Goal: Find contact information: Obtain details needed to contact an individual or organization

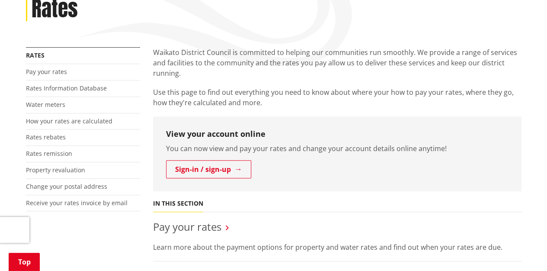
scroll to position [130, 0]
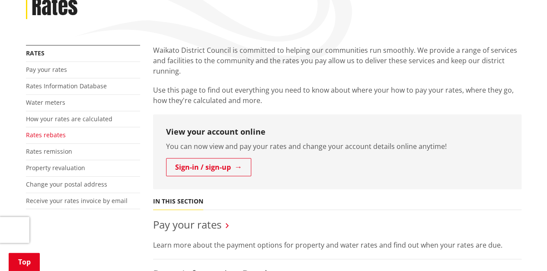
click at [44, 134] on link "Rates rebates" at bounding box center [46, 135] width 40 height 8
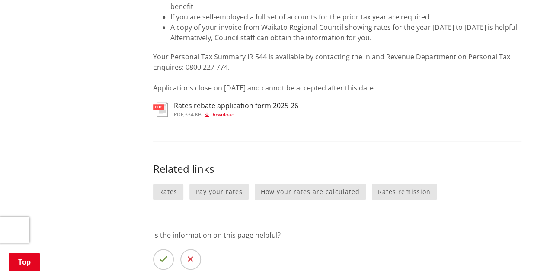
scroll to position [389, 0]
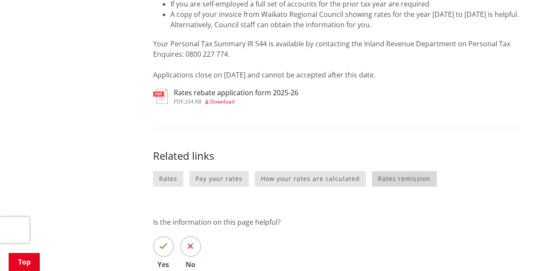
click at [397, 177] on link "Rates remission" at bounding box center [404, 179] width 65 height 16
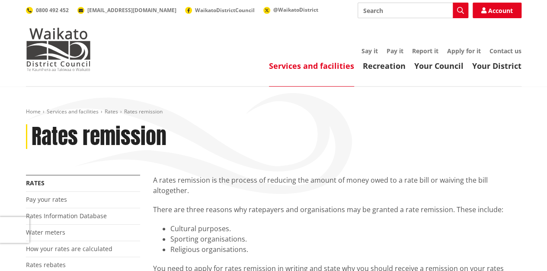
click at [366, 11] on input "Search" at bounding box center [413, 11] width 111 height 16
type input "remission of personal cercumstances"
click at [459, 9] on icon "button" at bounding box center [460, 10] width 7 height 7
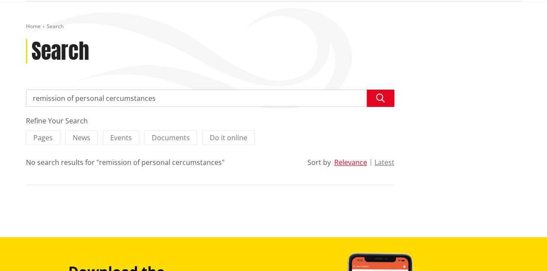
scroll to position [87, 0]
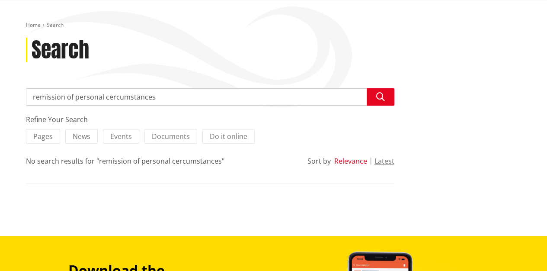
click at [354, 163] on button "Relevance" at bounding box center [350, 161] width 33 height 8
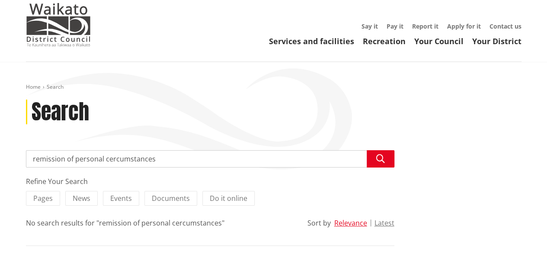
scroll to position [43, 0]
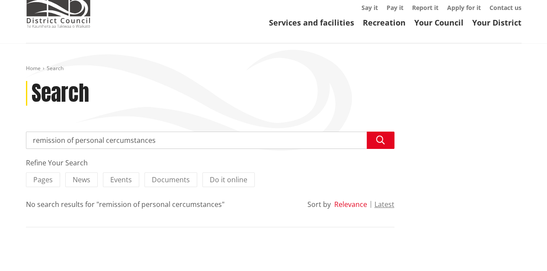
click at [348, 204] on button "Relevance" at bounding box center [350, 204] width 33 height 8
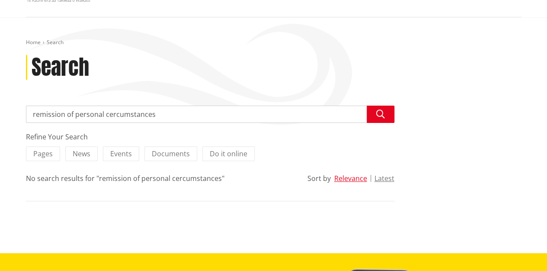
scroll to position [87, 0]
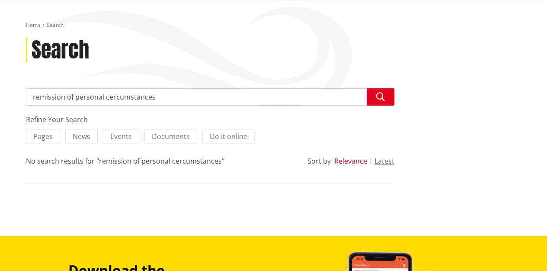
click at [349, 161] on button "Relevance" at bounding box center [350, 161] width 33 height 8
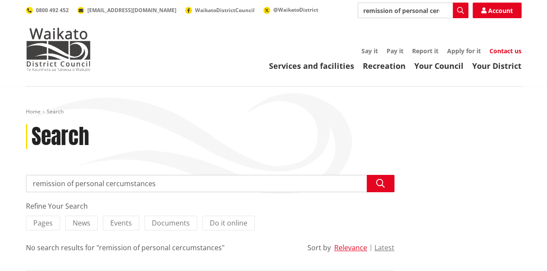
click at [506, 51] on link "Contact us" at bounding box center [506, 51] width 32 height 8
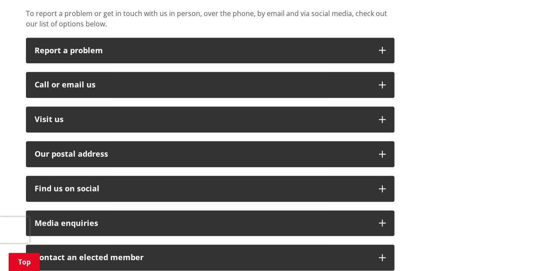
scroll to position [216, 0]
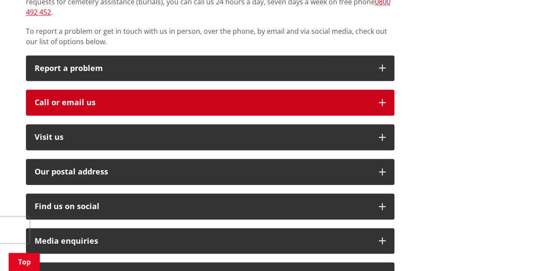
click at [75, 98] on div "Call or email us" at bounding box center [203, 102] width 336 height 9
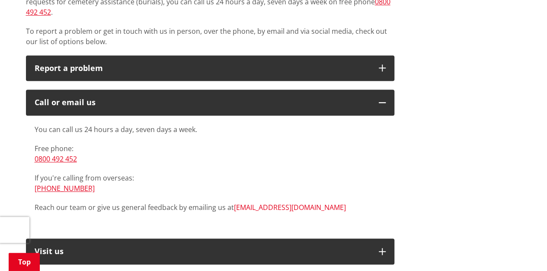
click at [246, 202] on link "[EMAIL_ADDRESS][DOMAIN_NAME]" at bounding box center [290, 207] width 112 height 10
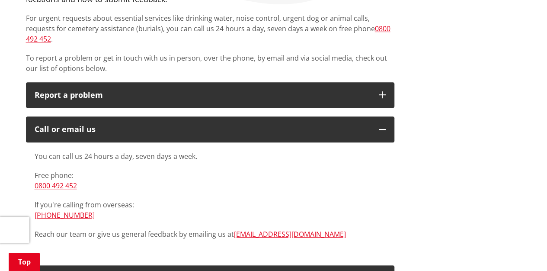
scroll to position [173, 0]
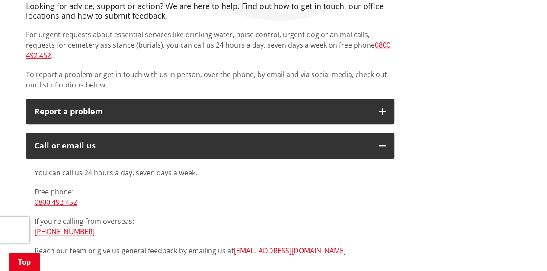
click at [254, 246] on link "[EMAIL_ADDRESS][DOMAIN_NAME]" at bounding box center [290, 251] width 112 height 10
click at [249, 246] on link "[EMAIL_ADDRESS][DOMAIN_NAME]" at bounding box center [290, 251] width 112 height 10
